Goal: Task Accomplishment & Management: Complete application form

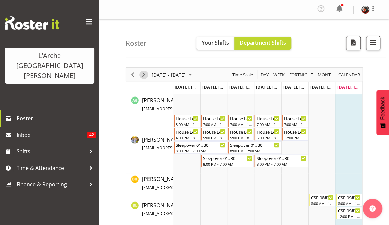
click at [143, 76] on span "Next" at bounding box center [144, 75] width 8 height 8
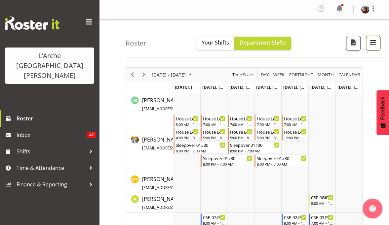
click at [373, 45] on span "button" at bounding box center [373, 42] width 9 height 9
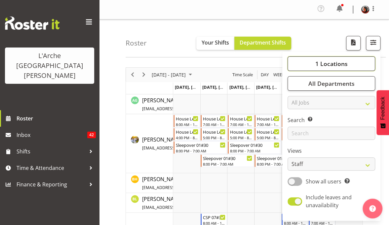
click at [337, 63] on span "1 Locations" at bounding box center [331, 64] width 32 height 8
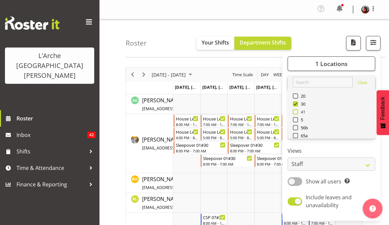
click at [297, 110] on span at bounding box center [295, 111] width 5 height 5
click at [297, 110] on input "41" at bounding box center [295, 112] width 4 height 4
checkbox input "true"
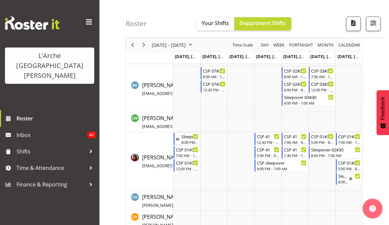
scroll to position [167, 0]
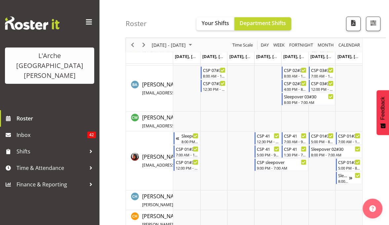
click at [148, 46] on div "Timeline Week of September 14, 2025" at bounding box center [143, 45] width 11 height 14
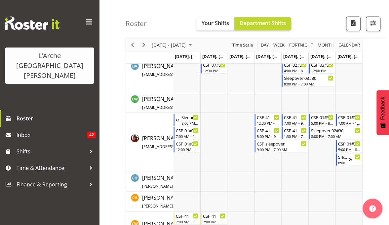
scroll to position [187, 0]
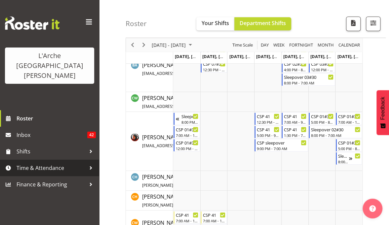
click at [32, 163] on span "Time & Attendance" at bounding box center [51, 168] width 69 height 10
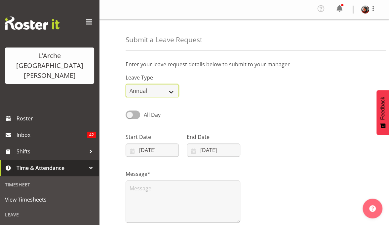
click at [171, 93] on select "Annual Sick Leave Without Pay Bereavement Domestic Violence Parental Jury Servi…" at bounding box center [152, 90] width 53 height 13
select select "Day In Lieu"
click at [126, 84] on select "Annual Sick Leave Without Pay Bereavement Domestic Violence Parental Jury Servi…" at bounding box center [152, 90] width 53 height 13
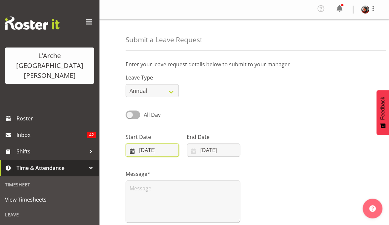
click at [149, 151] on input "07/09/2025" at bounding box center [152, 150] width 53 height 13
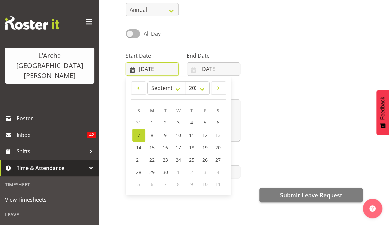
scroll to position [82, 0]
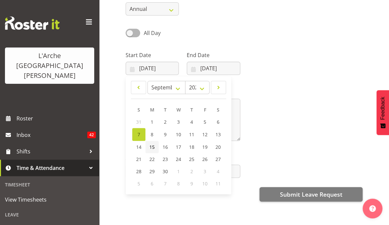
click at [152, 147] on span "15" at bounding box center [151, 147] width 5 height 6
type input "15/09/2025"
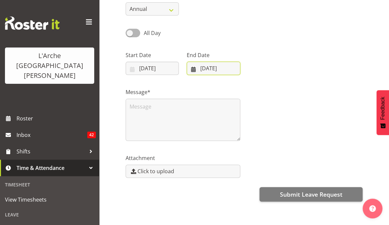
click at [226, 67] on input "07/09/2025" at bounding box center [213, 68] width 53 height 13
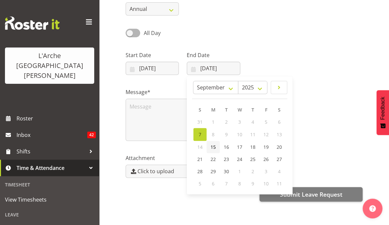
click at [212, 145] on span "15" at bounding box center [213, 147] width 5 height 6
type input "15/09/2025"
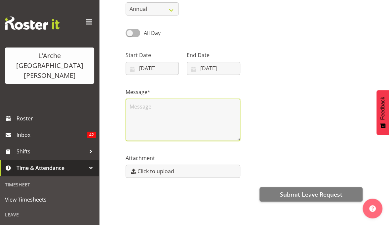
click at [136, 105] on textarea at bounding box center [183, 120] width 115 height 42
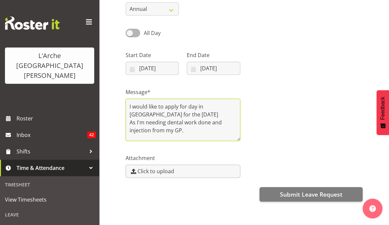
type textarea "I would like to apply for day in Lieu for the 15/09/25 As I'm needing dental wo…"
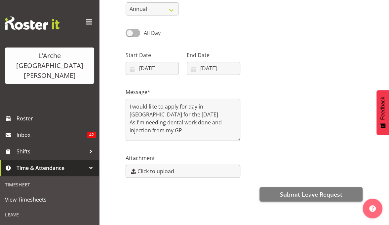
click at [157, 171] on span "Click to upload" at bounding box center [155, 172] width 37 height 8
click at [157, 171] on input "Click to upload" at bounding box center [183, 171] width 114 height 13
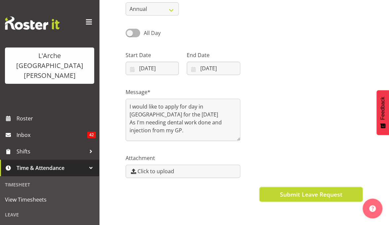
click at [282, 196] on span "Submit Leave Request" at bounding box center [311, 194] width 62 height 9
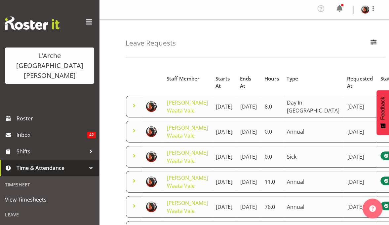
click at [104, 8] on div "Profile Log Out" at bounding box center [244, 9] width 290 height 19
click at [344, 38] on div "Leave Requests Search Search for a particular employee Status All Approved Requ…" at bounding box center [256, 38] width 260 height 38
